Goal: Task Accomplishment & Management: Manage account settings

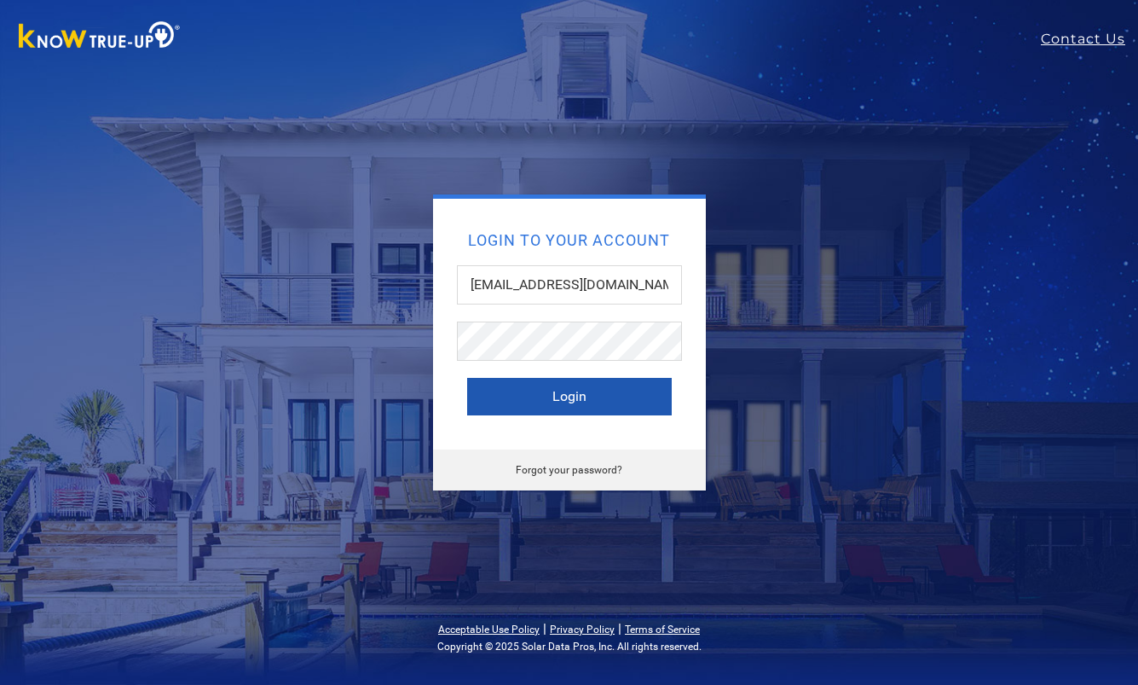
click at [595, 396] on button "Login" at bounding box center [569, 397] width 205 height 38
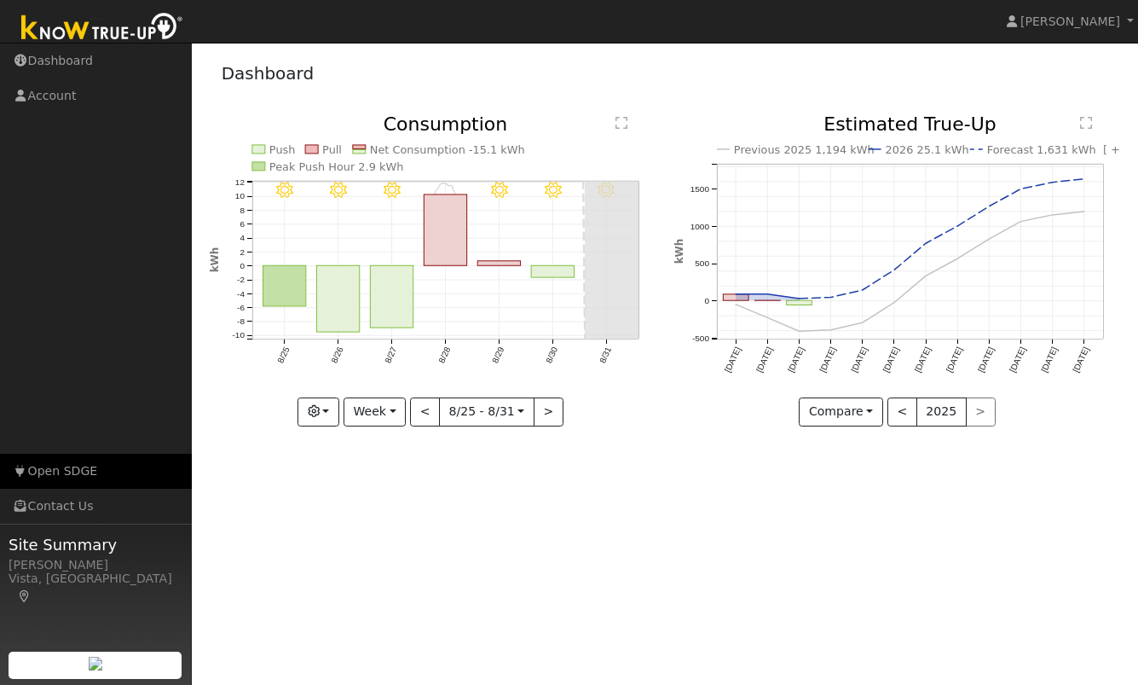
click at [74, 466] on link "Open SDGE" at bounding box center [96, 471] width 192 height 35
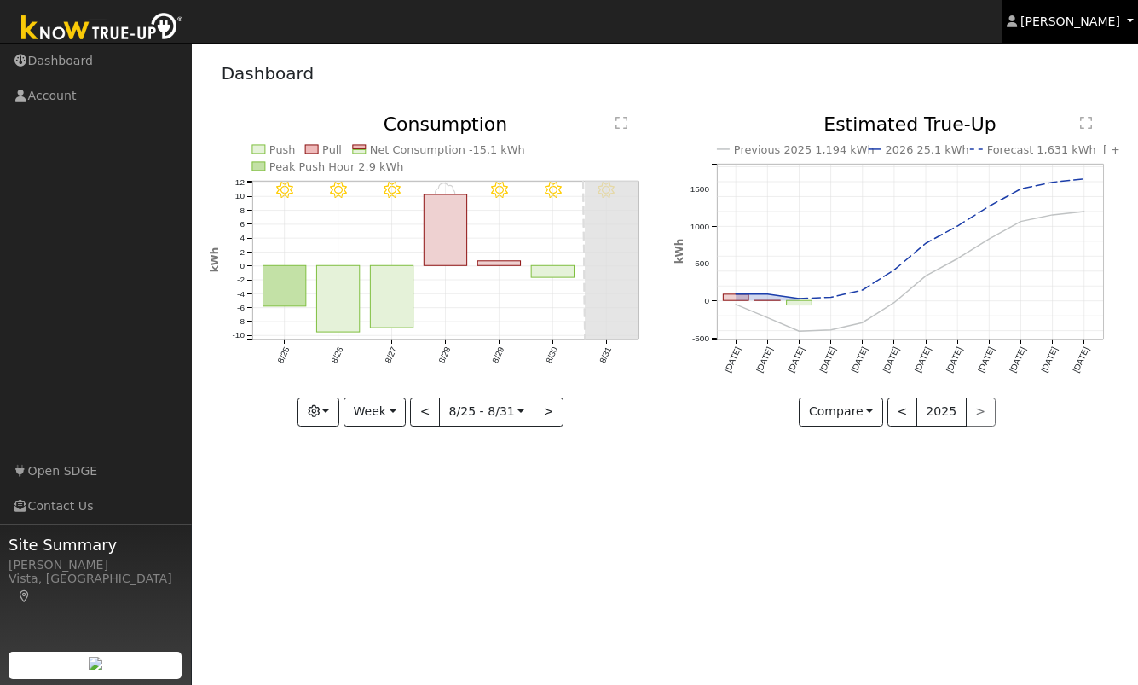
click at [1090, 17] on span "[PERSON_NAME]" at bounding box center [1071, 21] width 100 height 14
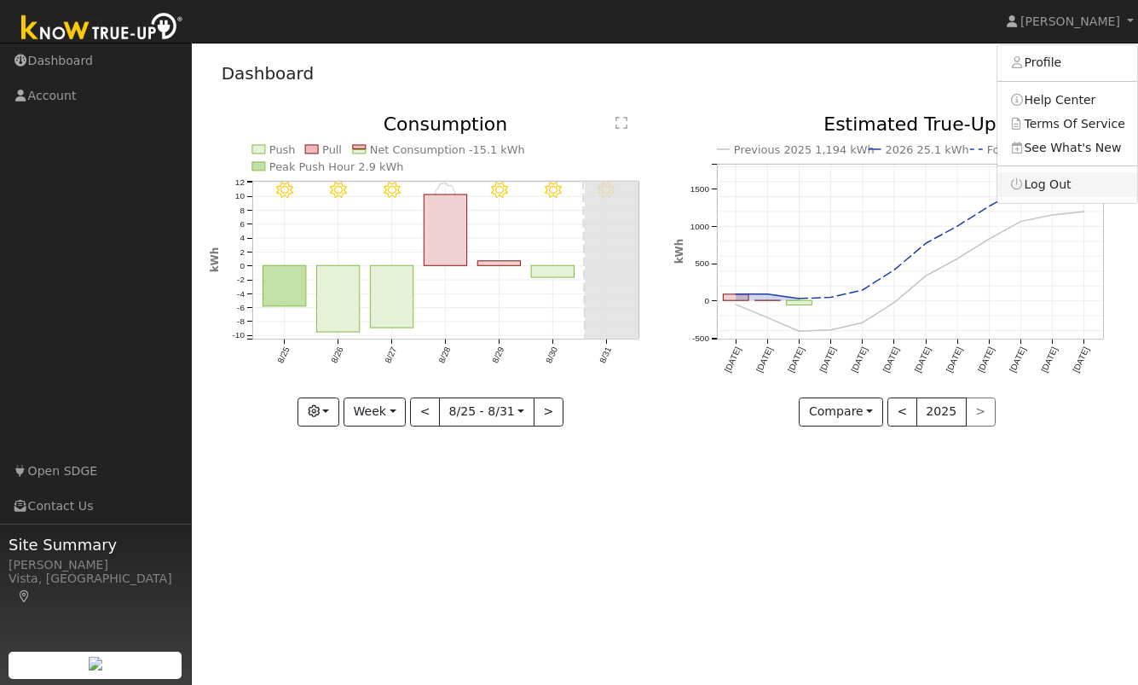
click at [1063, 183] on link "Log Out" at bounding box center [1068, 184] width 140 height 24
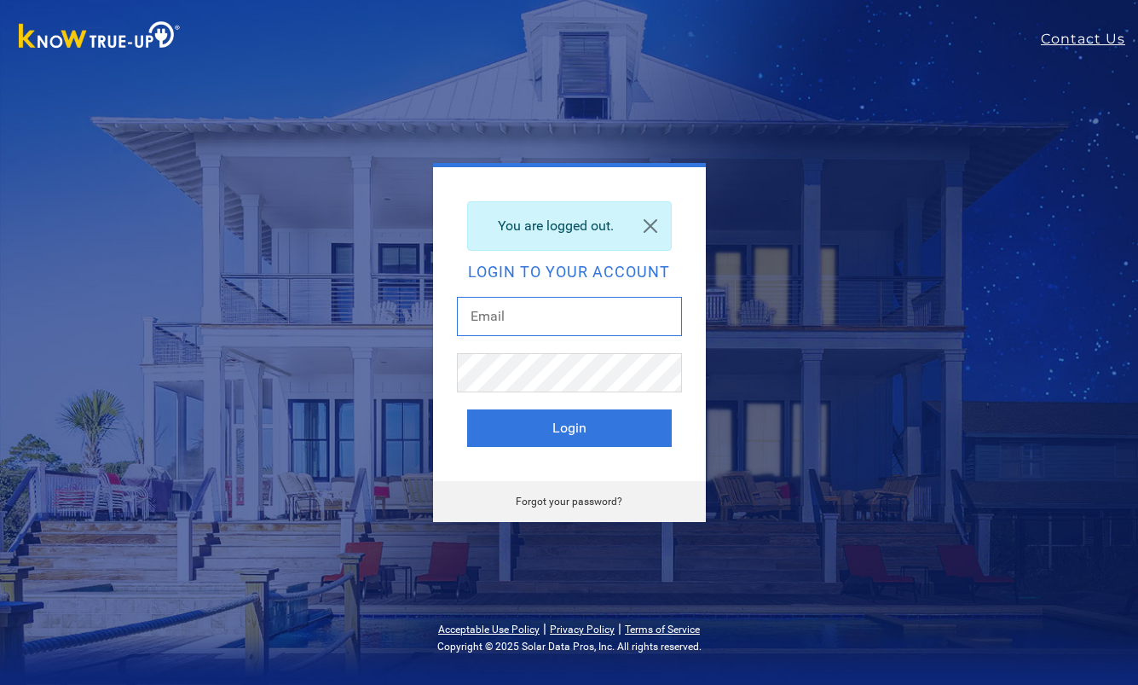
type input "[EMAIL_ADDRESS][DOMAIN_NAME]"
